Goal: Information Seeking & Learning: Learn about a topic

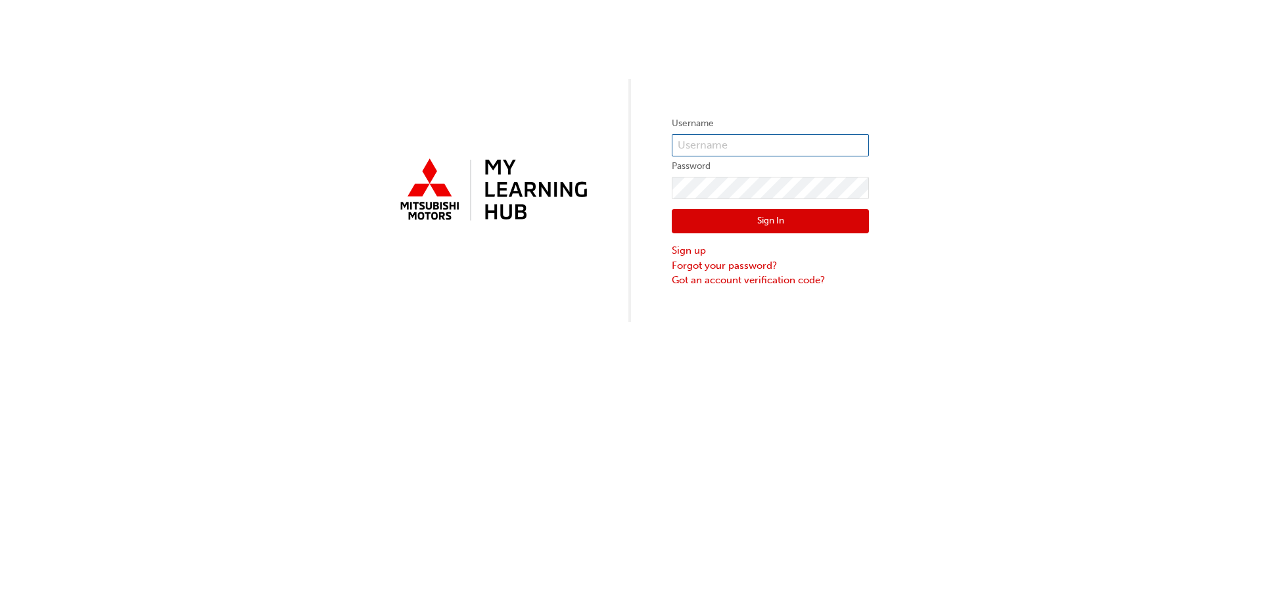
type input "0005863967"
click at [736, 137] on input "0005863967" at bounding box center [770, 145] width 197 height 22
click at [764, 209] on button "Sign In" at bounding box center [770, 221] width 197 height 25
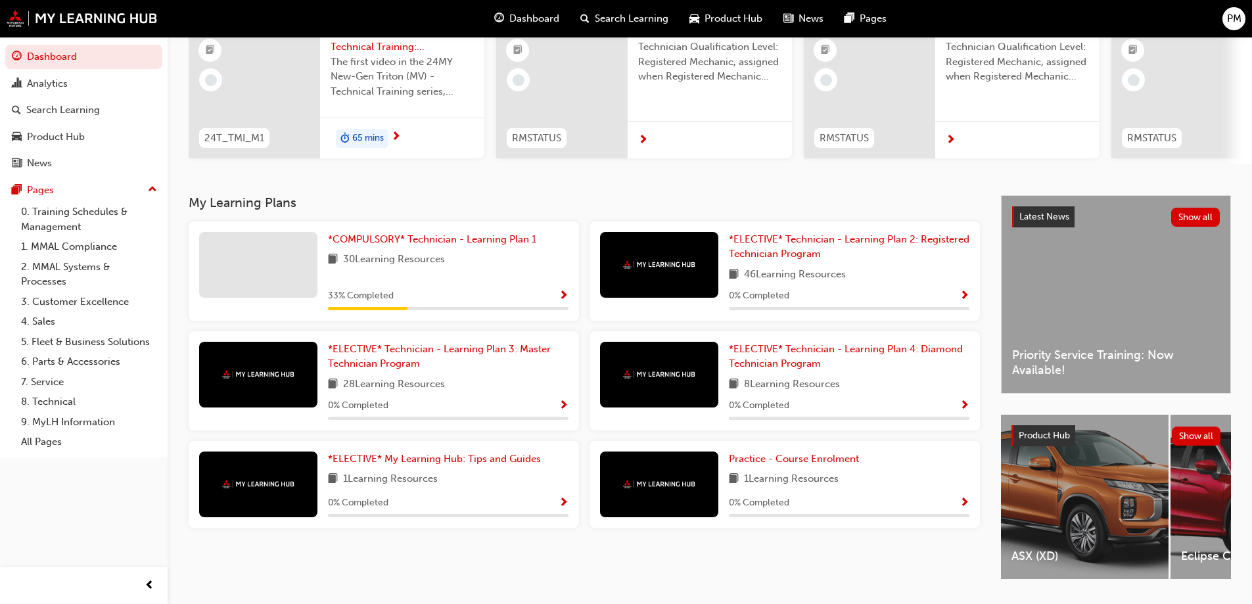
scroll to position [50, 0]
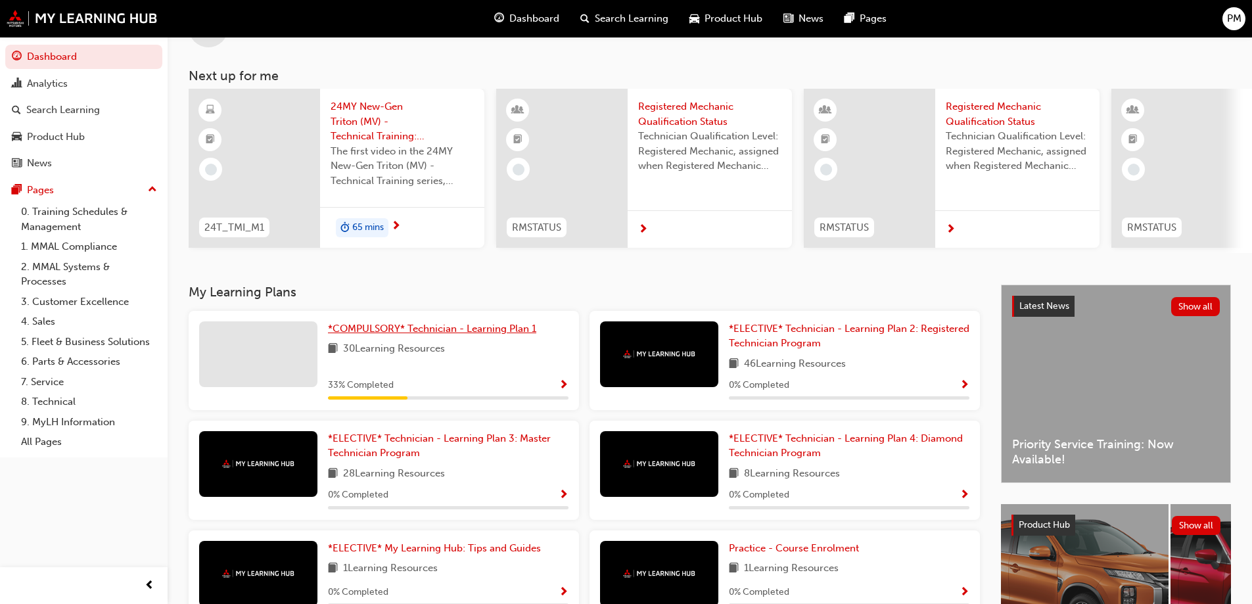
click at [485, 332] on span "*COMPULSORY* Technician - Learning Plan 1" at bounding box center [432, 329] width 208 height 12
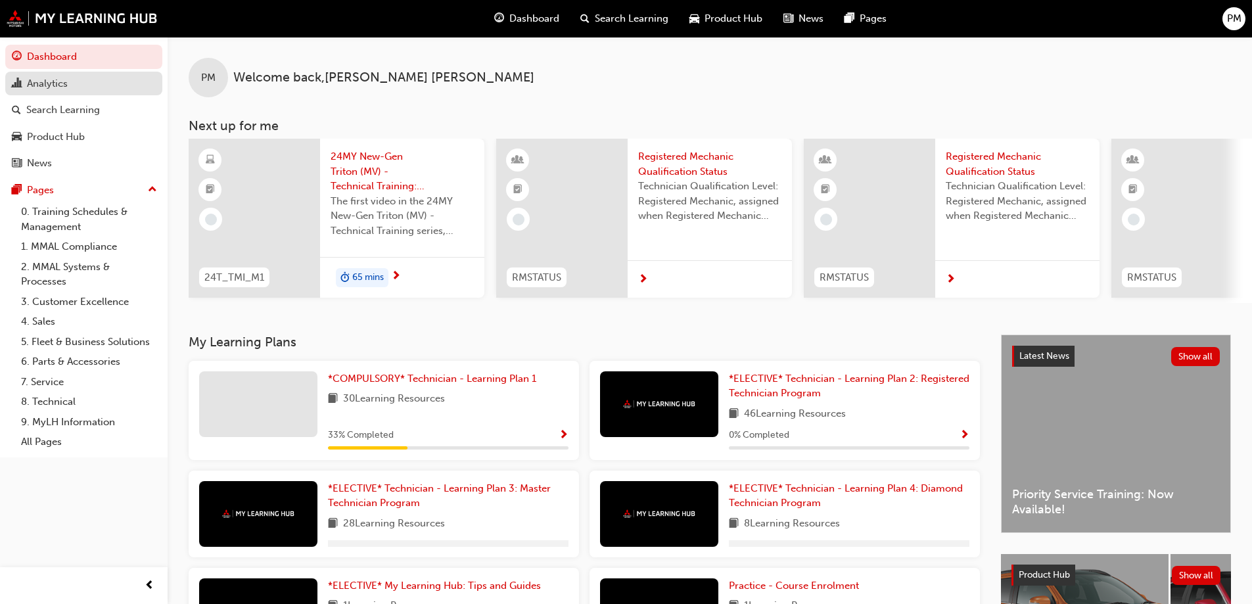
click at [70, 91] on div "Analytics" at bounding box center [84, 84] width 144 height 16
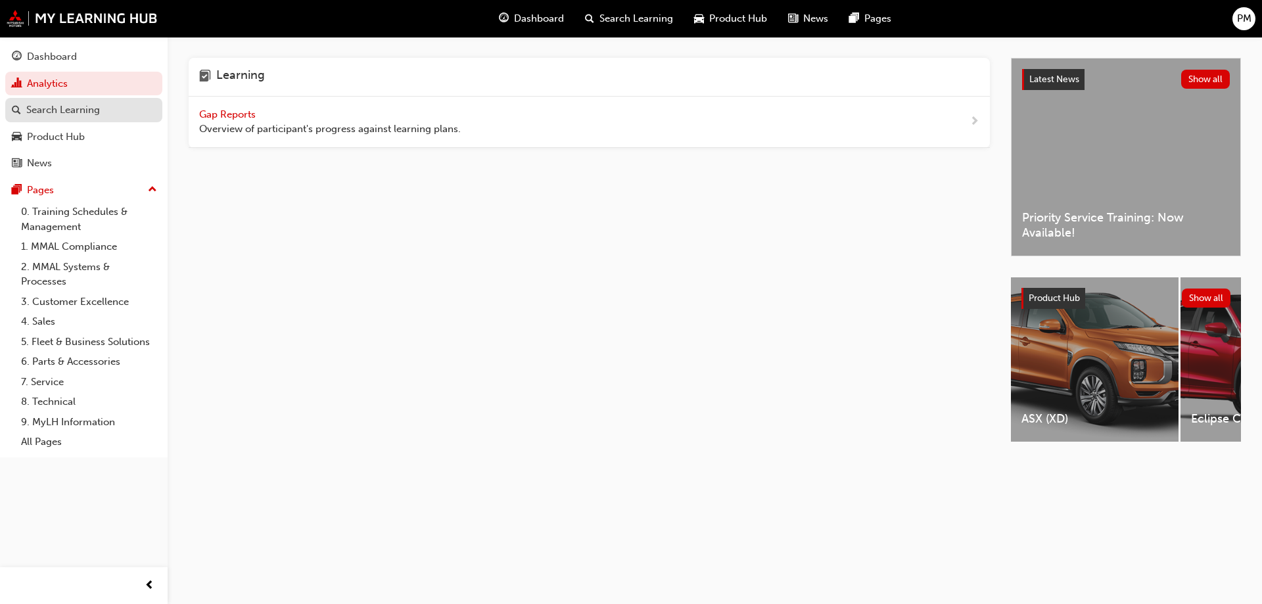
click at [76, 113] on div "Search Learning" at bounding box center [63, 110] width 74 height 15
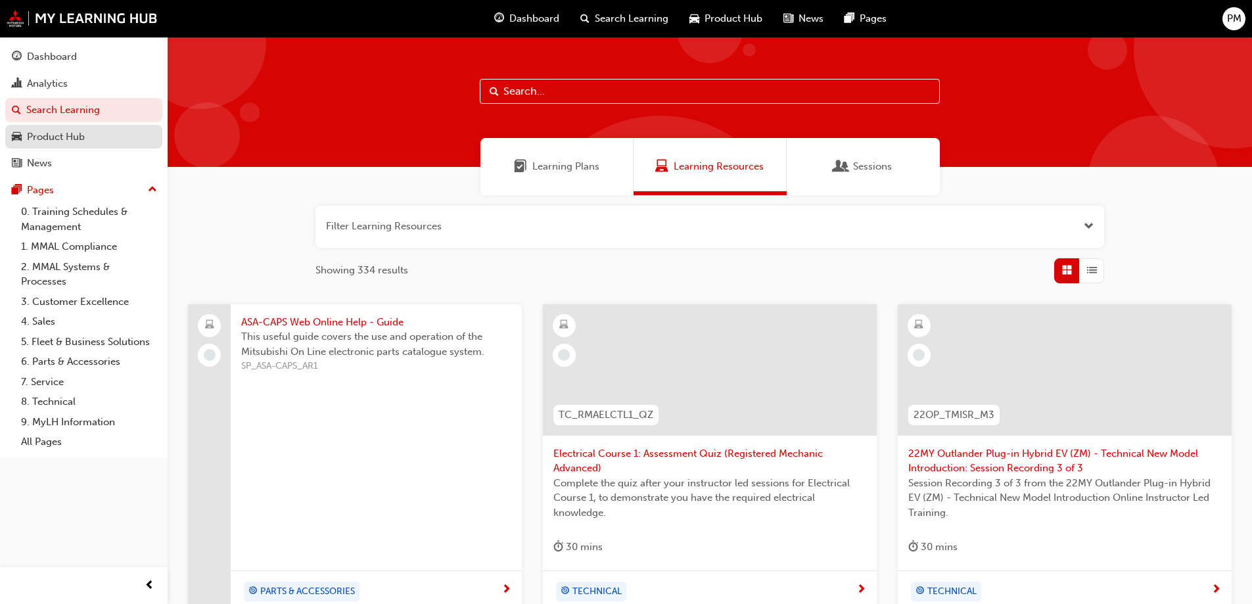
click at [70, 139] on div "Product Hub" at bounding box center [56, 136] width 58 height 15
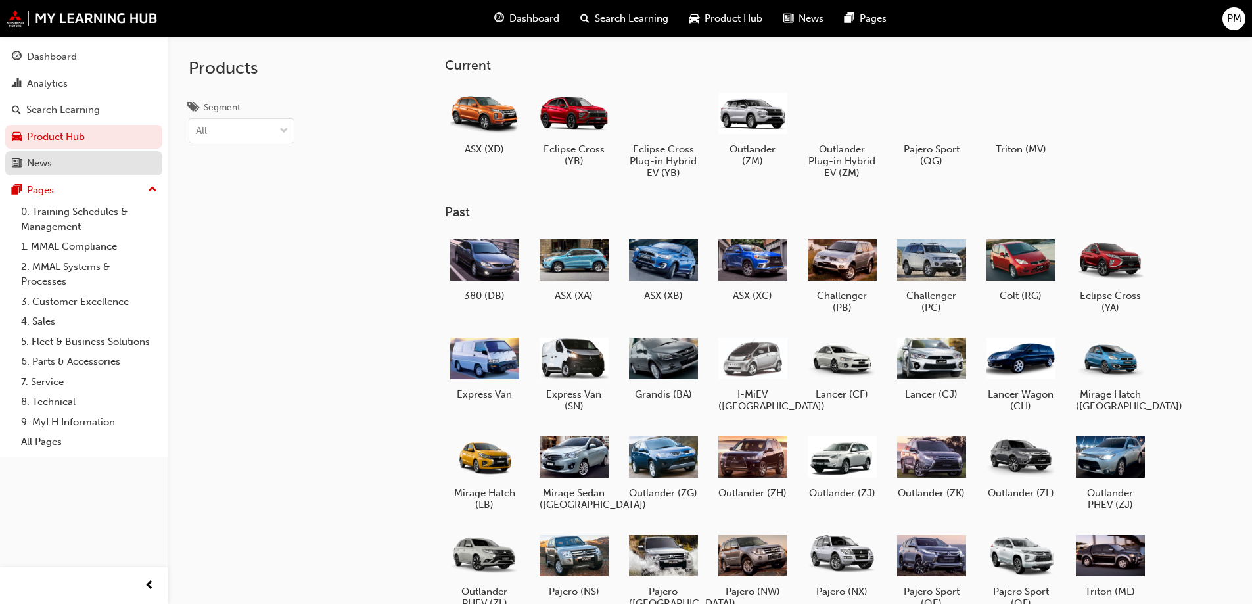
click at [66, 163] on div "News" at bounding box center [84, 163] width 144 height 16
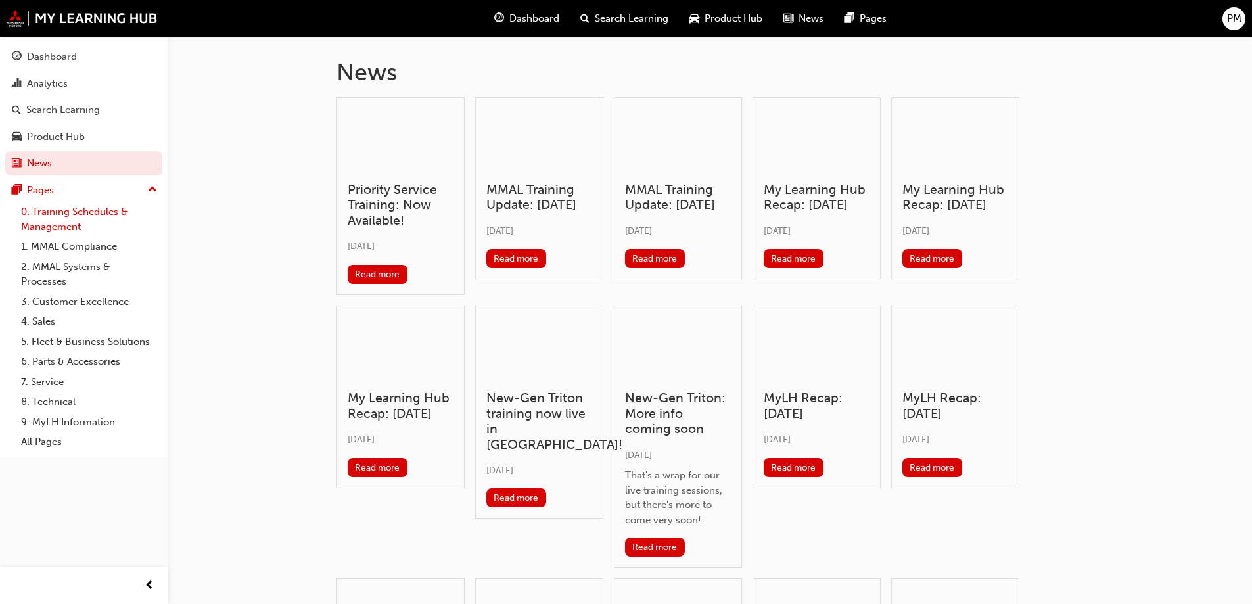
click at [59, 203] on link "0. Training Schedules & Management" at bounding box center [89, 219] width 147 height 35
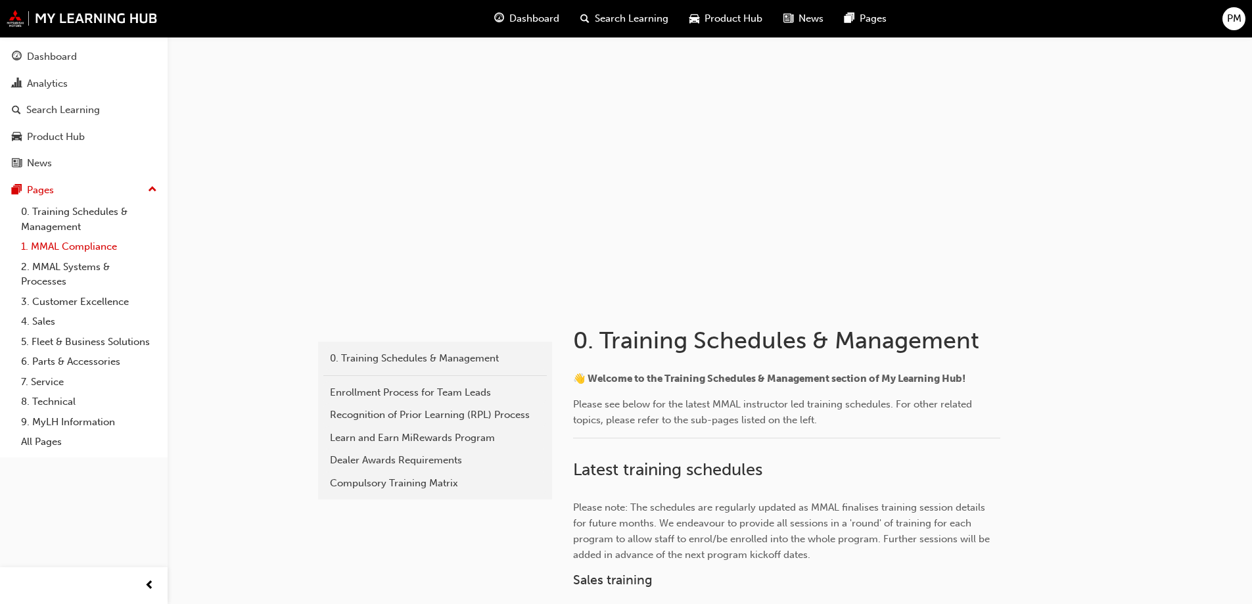
click at [55, 240] on link "1. MMAL Compliance" at bounding box center [89, 247] width 147 height 20
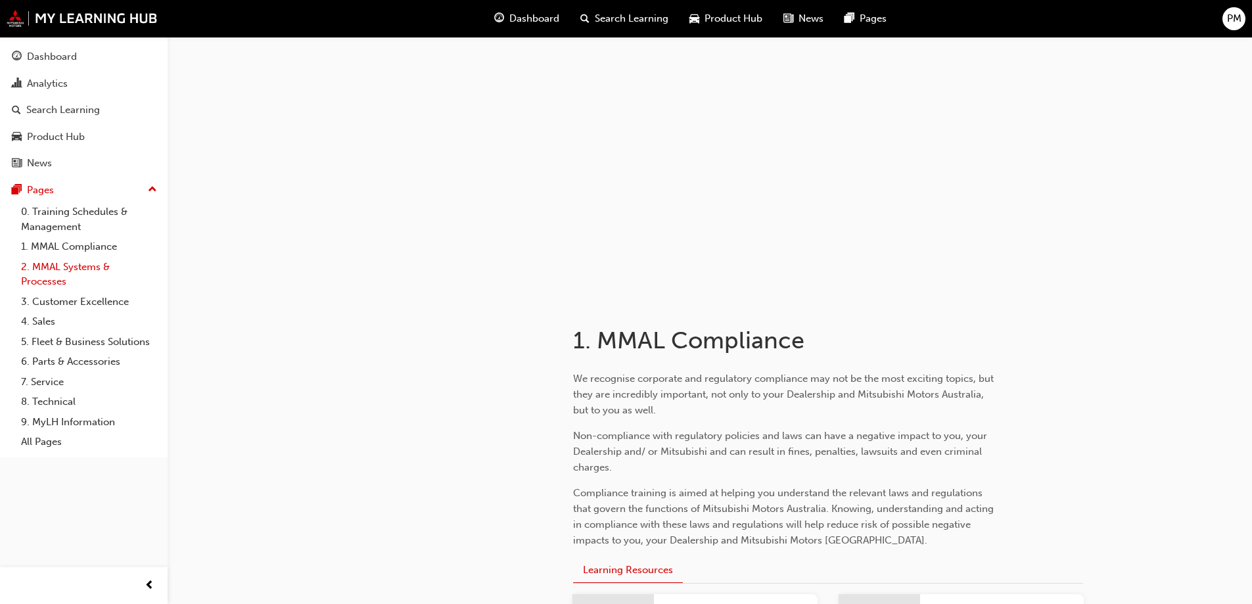
click at [64, 266] on link "2. MMAL Systems & Processes" at bounding box center [89, 274] width 147 height 35
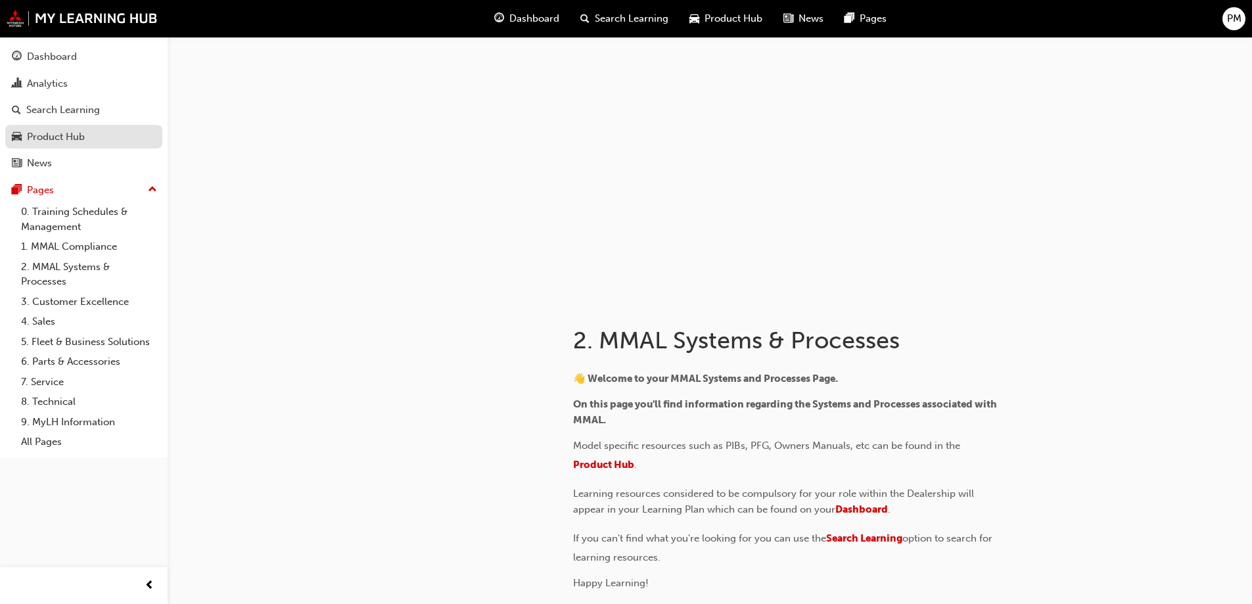
click at [55, 141] on div "Product Hub" at bounding box center [56, 136] width 58 height 15
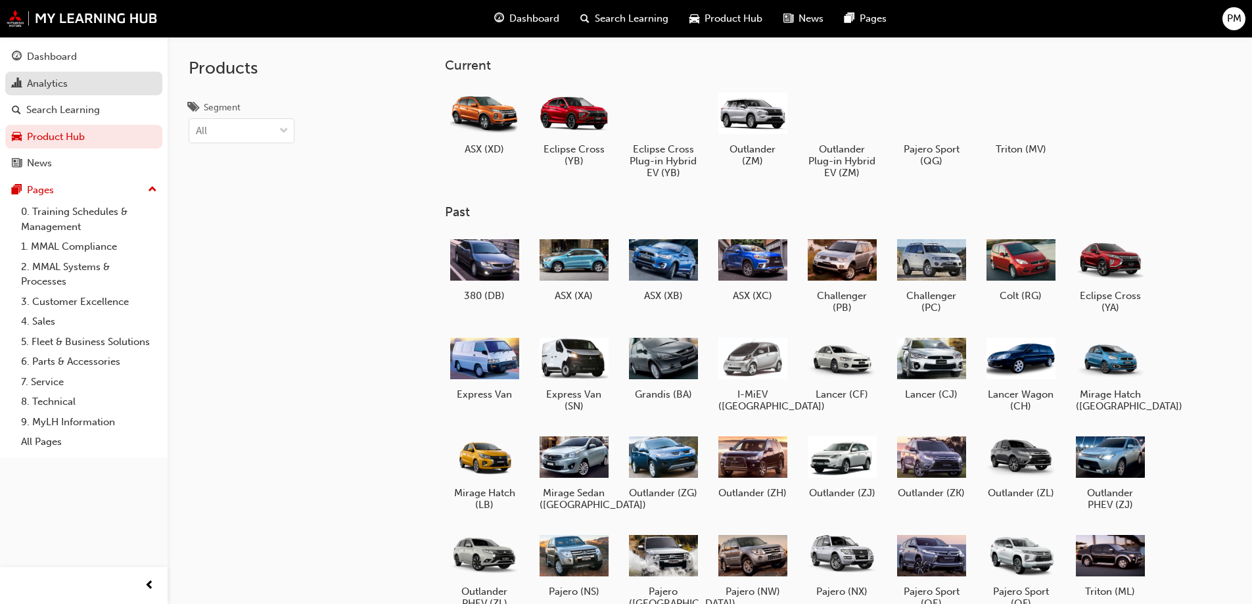
click at [39, 85] on div "Analytics" at bounding box center [47, 83] width 41 height 15
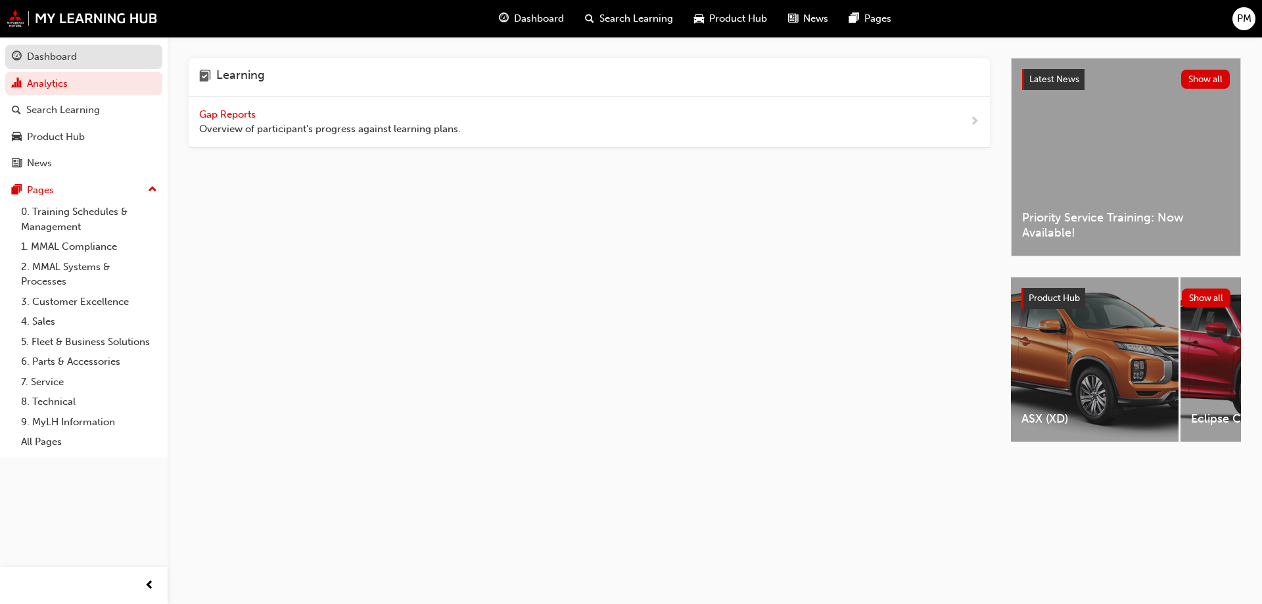
click at [45, 68] on link "Dashboard" at bounding box center [83, 57] width 157 height 24
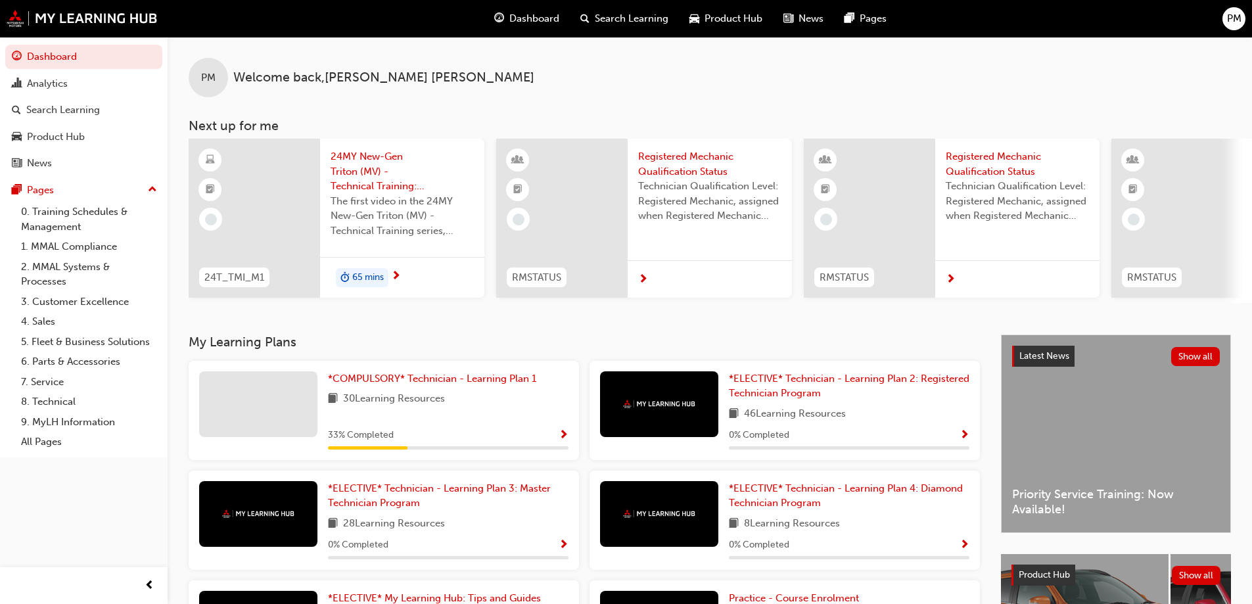
click at [377, 393] on div "*COMPULSORY* Technician - Learning Plan 1 30 Learning Resources 33 % Completed" at bounding box center [448, 410] width 241 height 78
